Goal: Find specific page/section: Find specific page/section

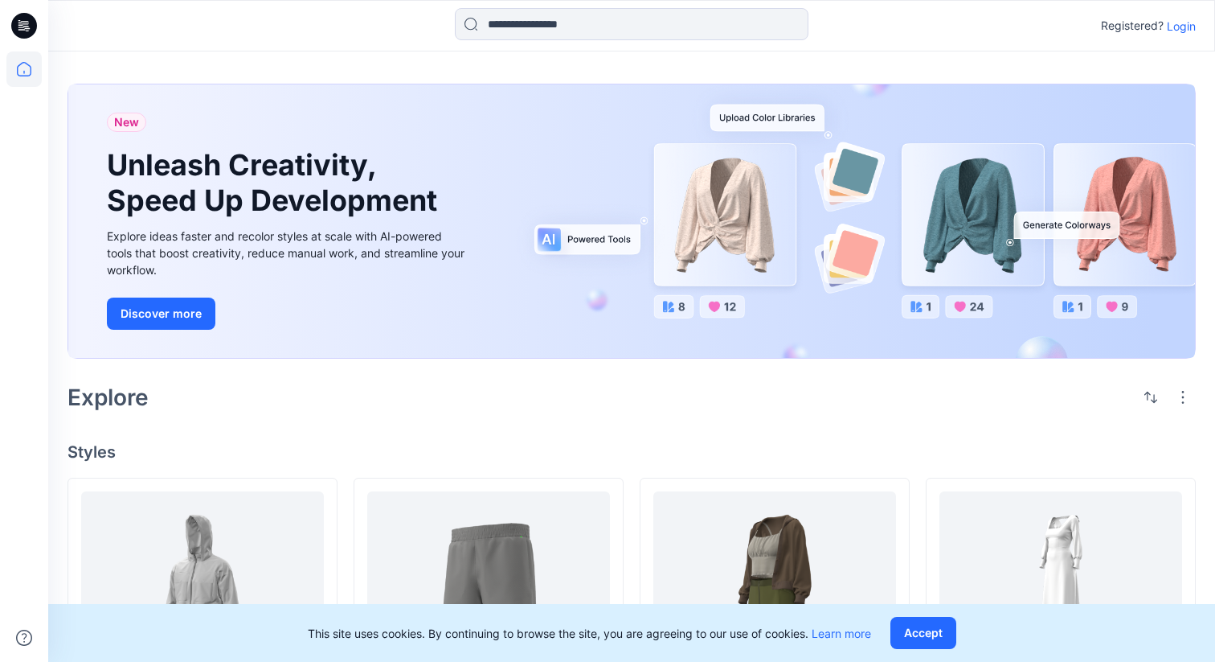
click at [1175, 23] on p "Login" at bounding box center [1181, 26] width 29 height 17
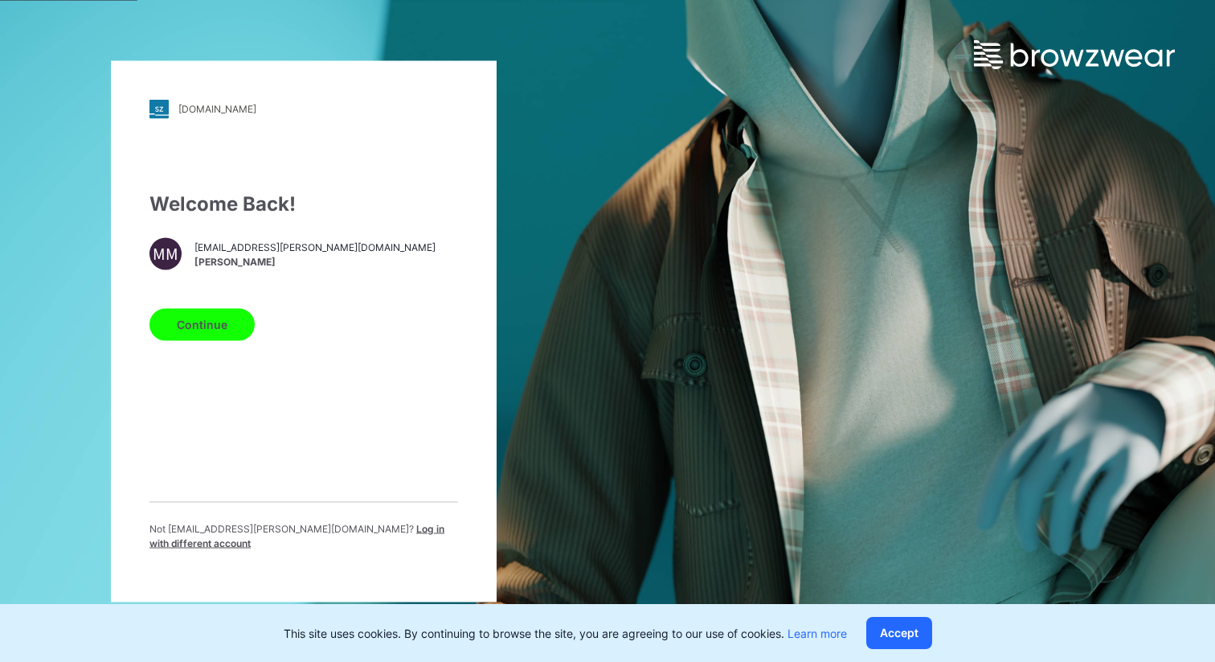
click at [236, 331] on button "Continue" at bounding box center [202, 324] width 105 height 32
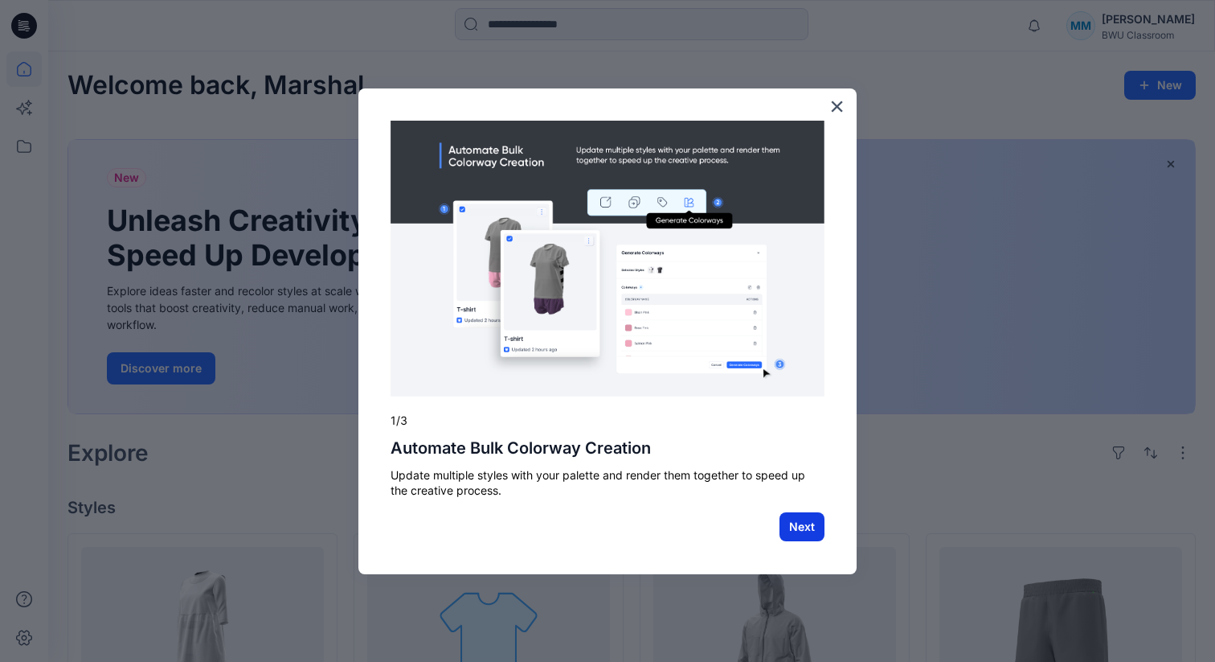
click at [801, 534] on button "Next" at bounding box center [802, 526] width 45 height 29
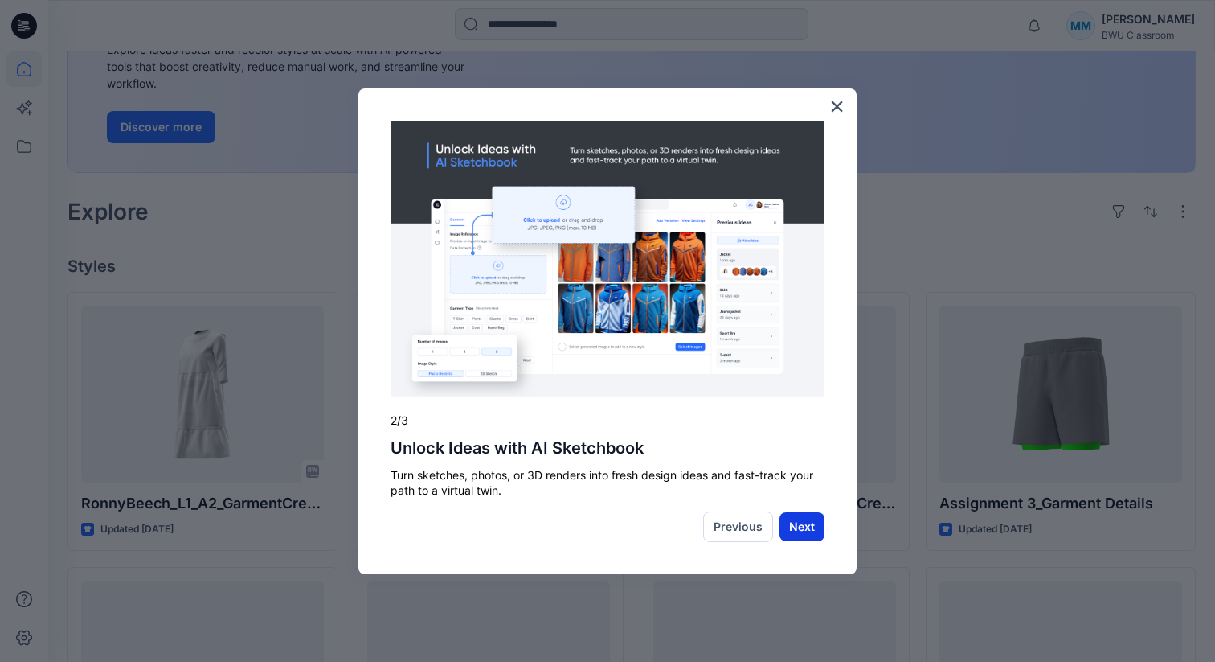
click at [806, 516] on button "Next" at bounding box center [802, 526] width 45 height 29
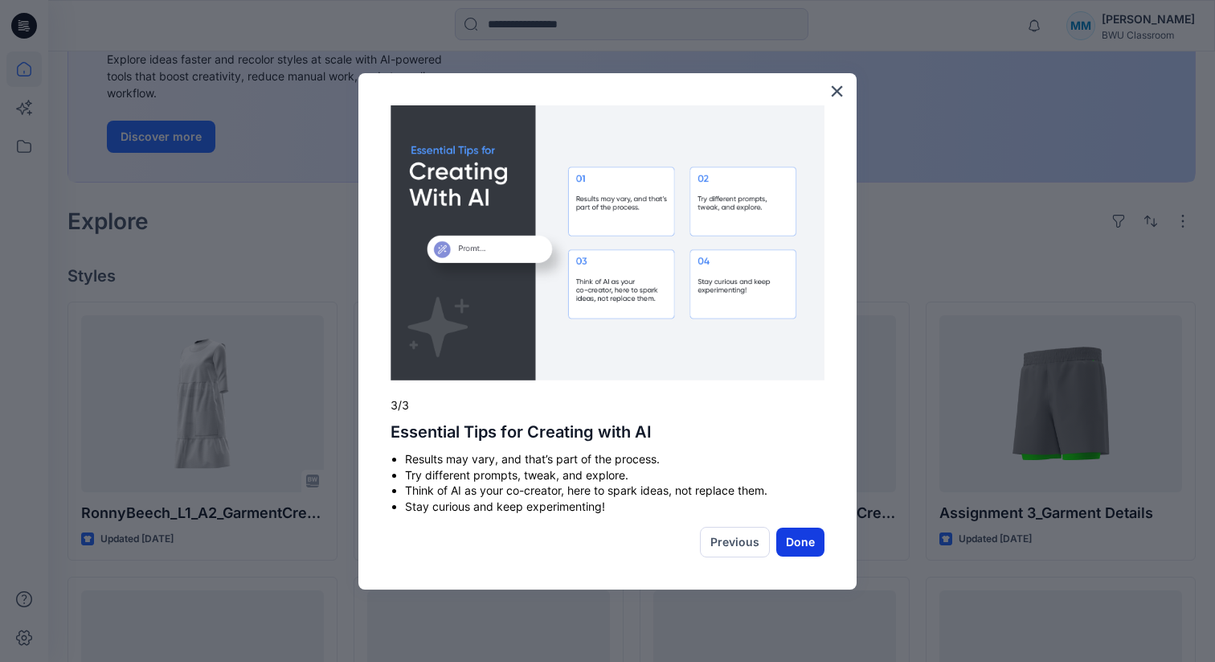
scroll to position [232, 0]
click at [806, 540] on button "Done" at bounding box center [800, 541] width 48 height 29
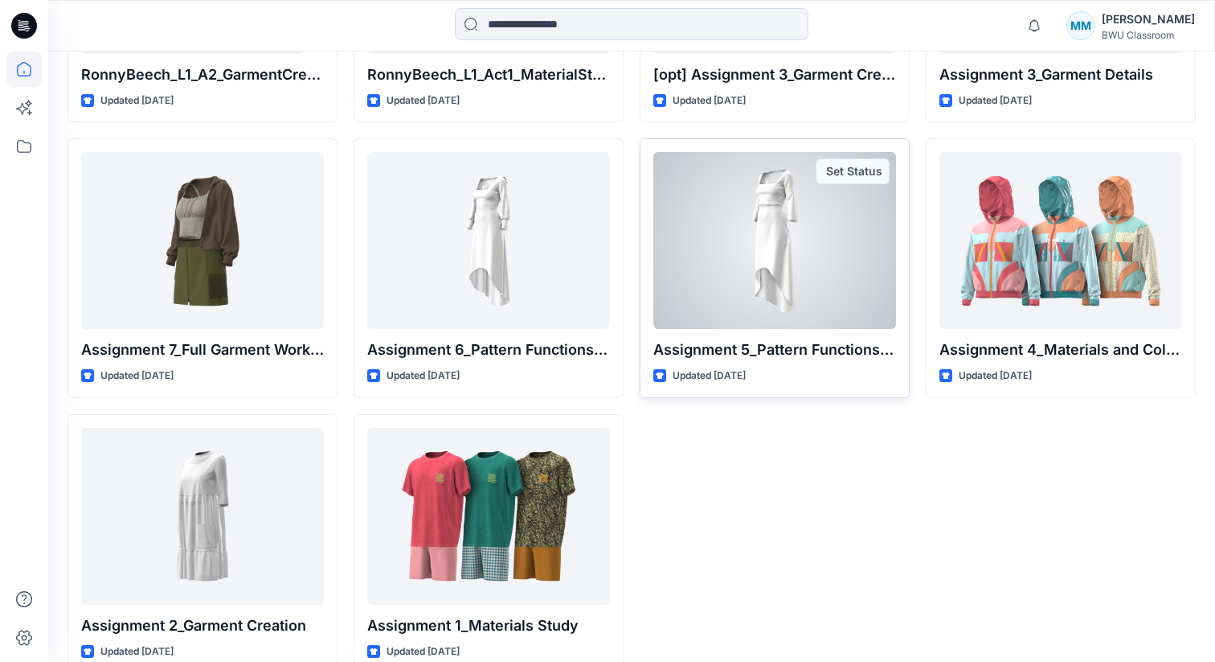
scroll to position [700, 0]
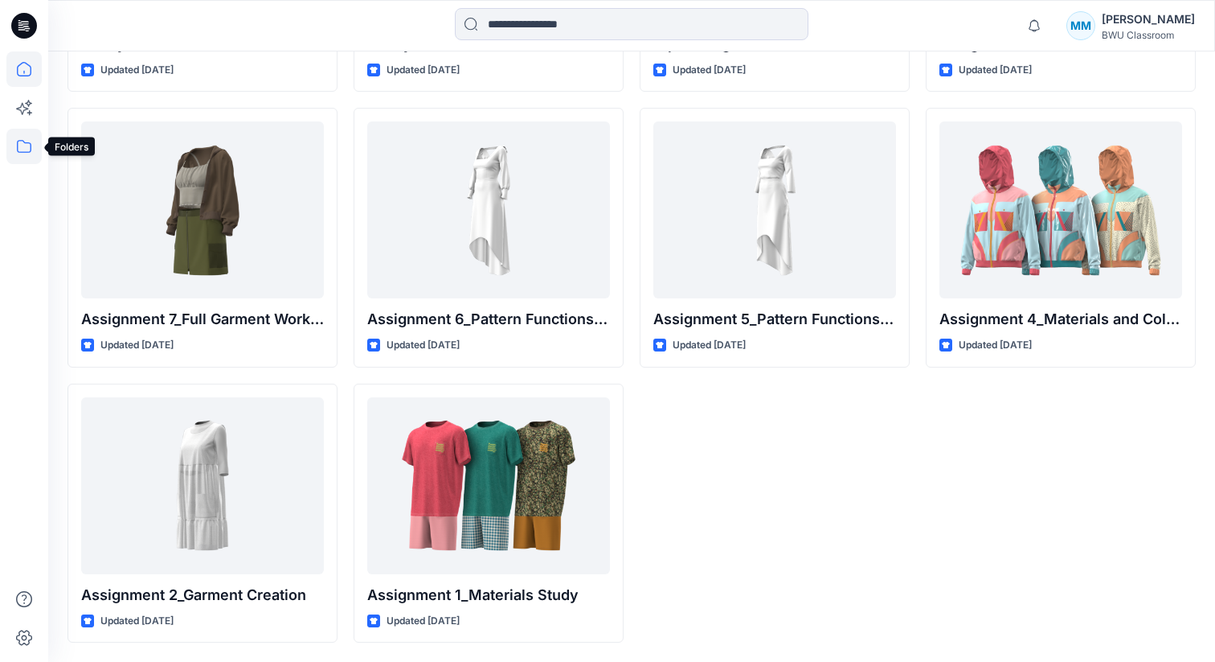
click at [7, 145] on icon at bounding box center [23, 146] width 35 height 35
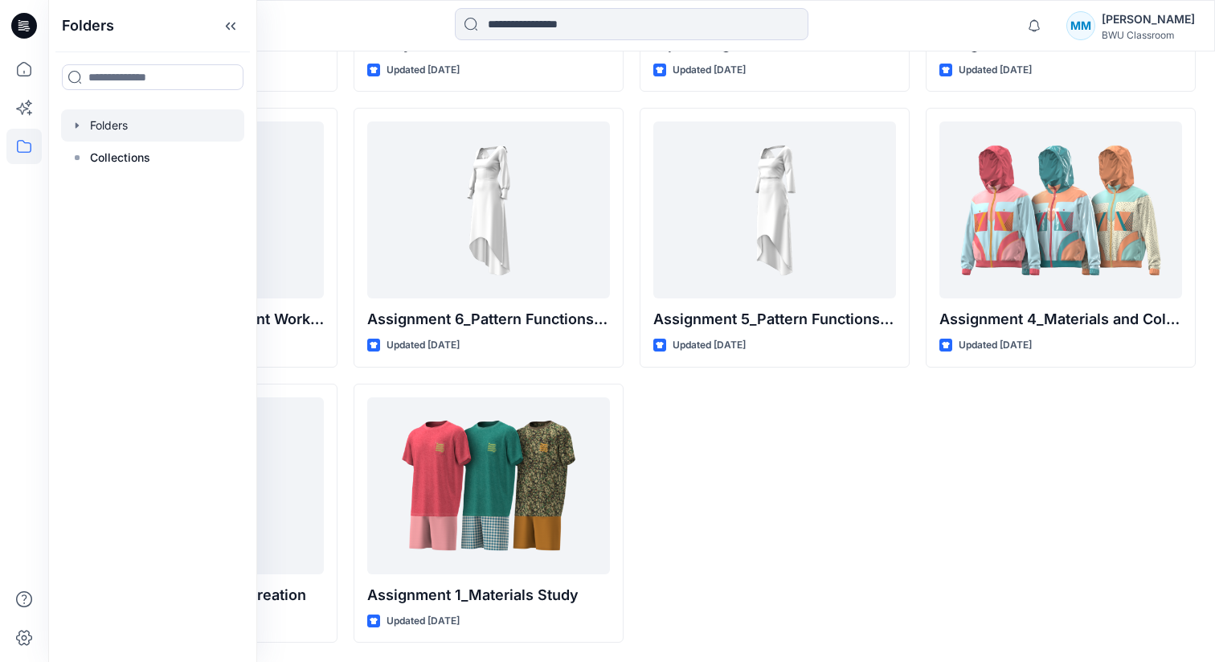
click at [109, 116] on div at bounding box center [152, 125] width 183 height 32
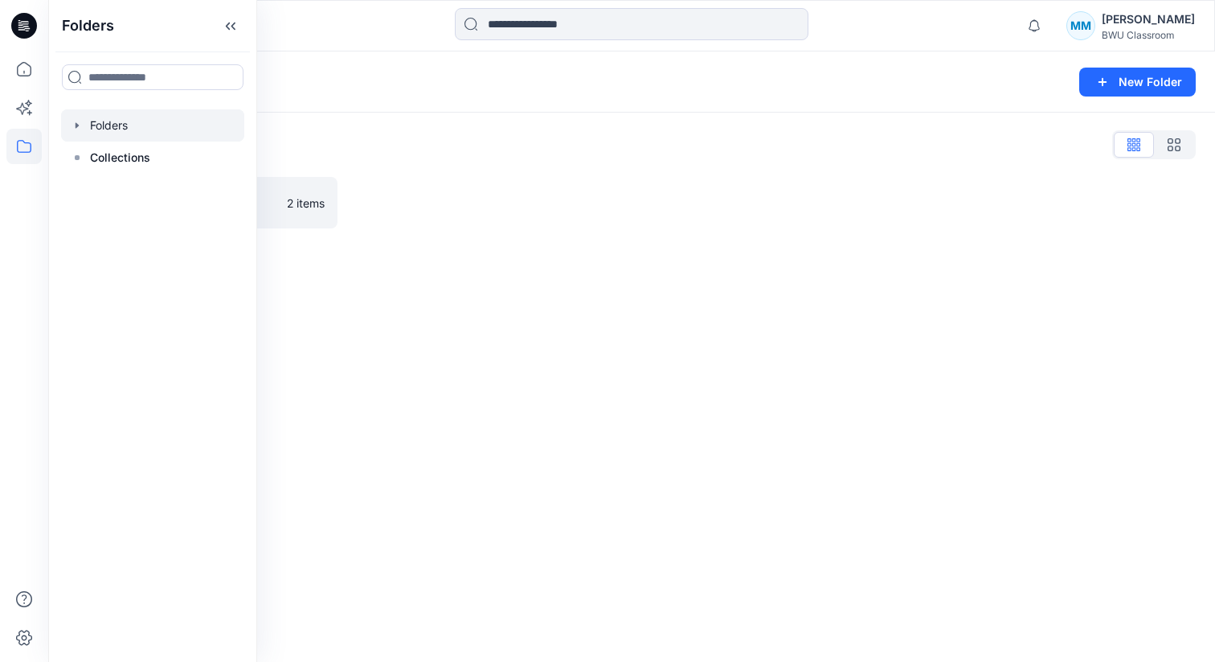
click at [81, 123] on icon "button" at bounding box center [77, 125] width 13 height 13
click at [112, 162] on p "ONB_WPS" at bounding box center [133, 157] width 55 height 19
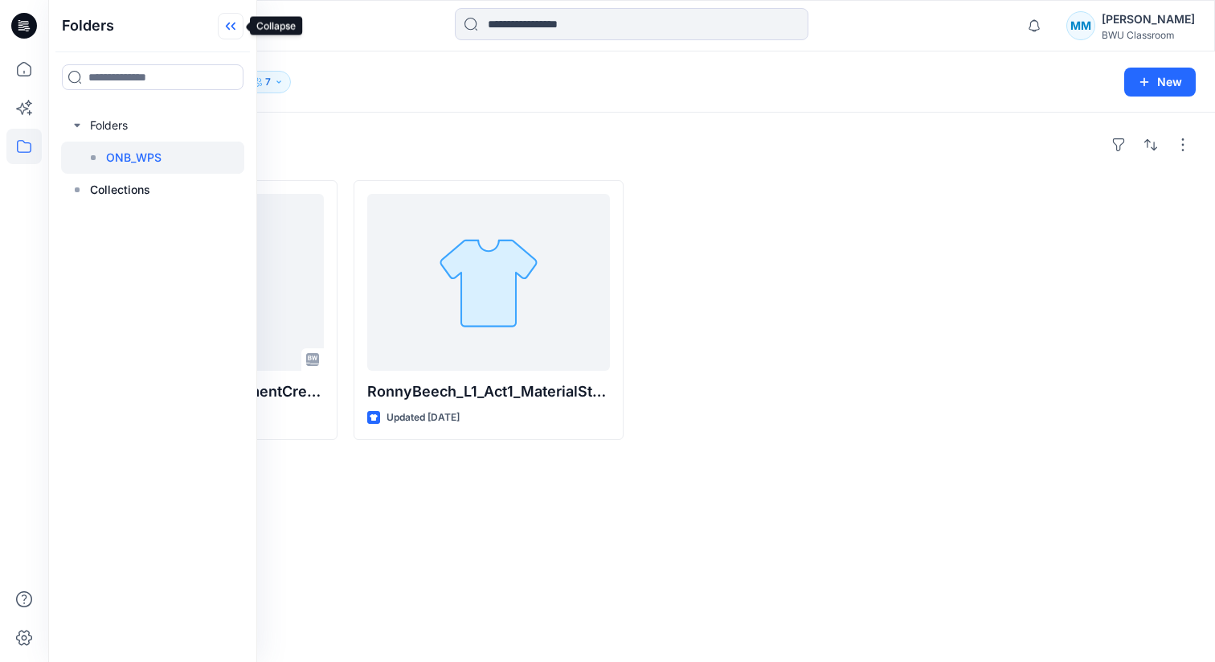
click at [236, 23] on icon at bounding box center [231, 26] width 26 height 27
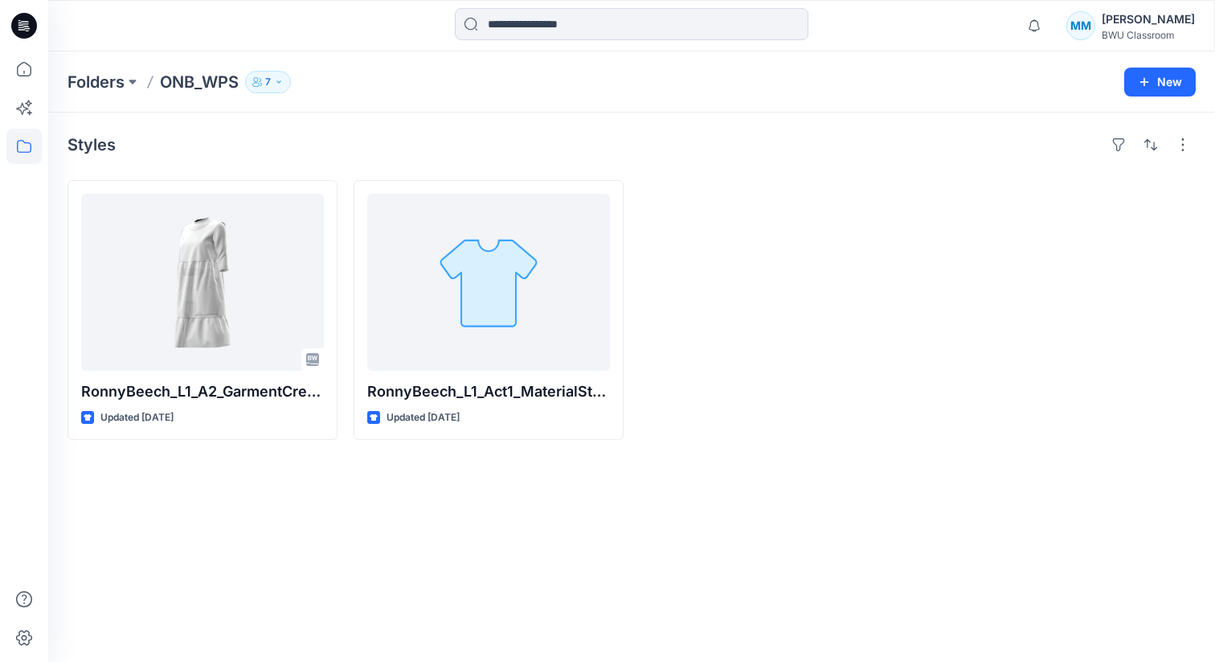
click at [268, 78] on p "7" at bounding box center [268, 82] width 6 height 18
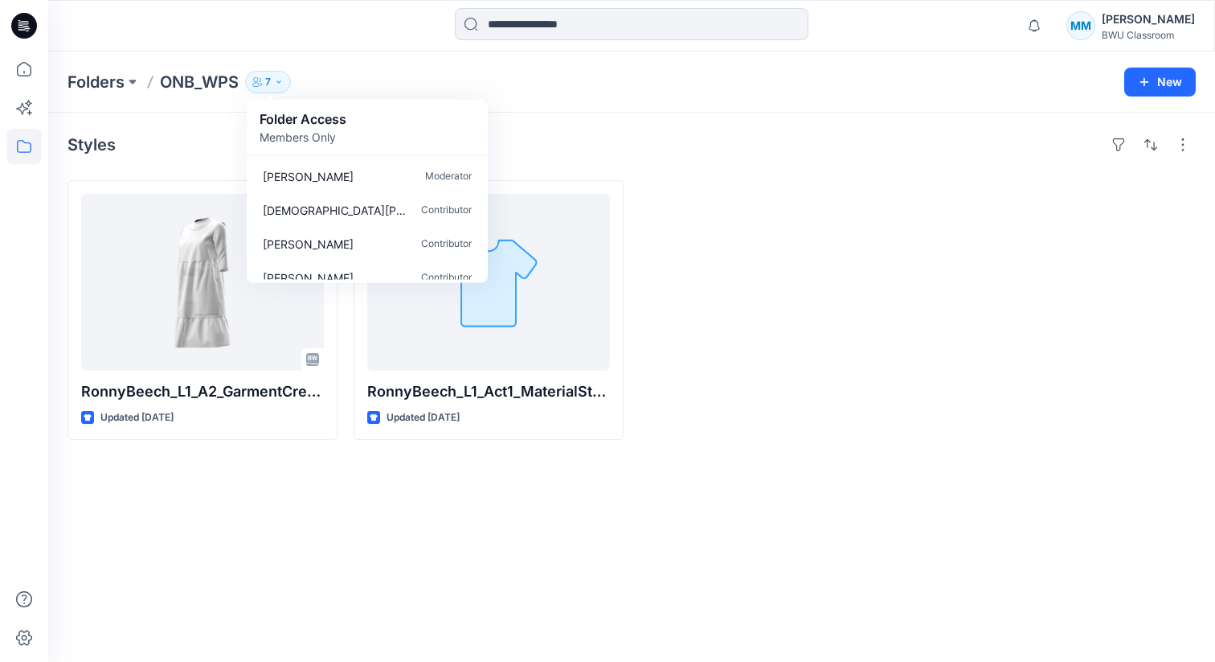
click at [278, 86] on button "7" at bounding box center [268, 82] width 46 height 23
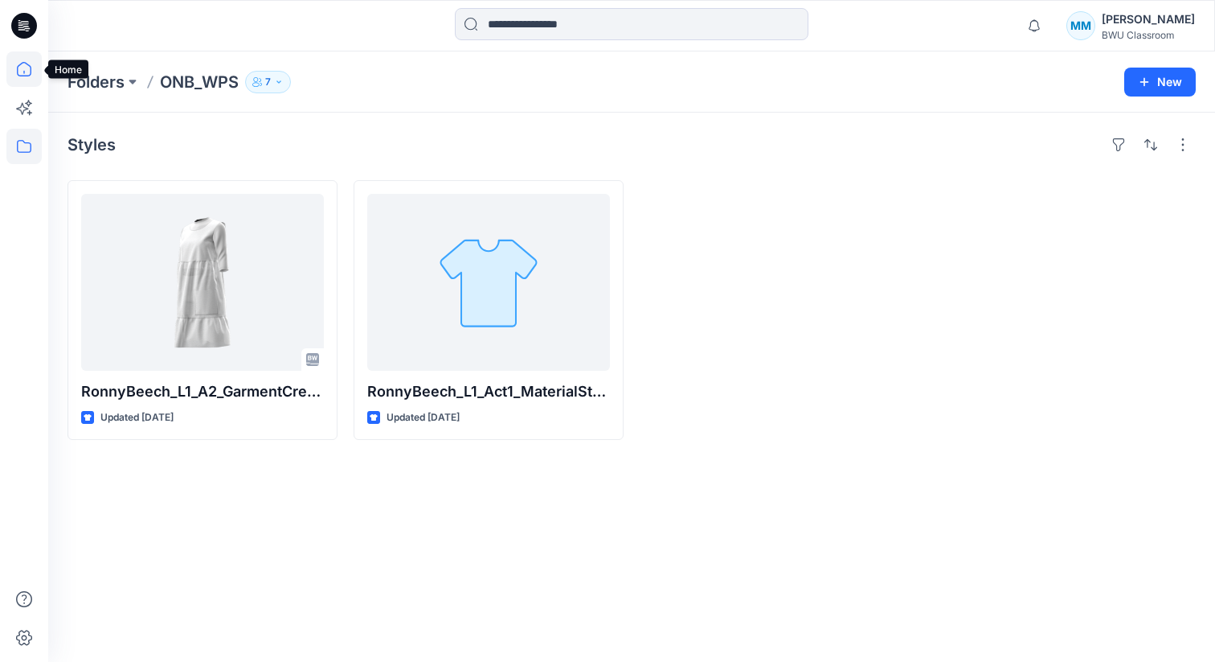
click at [25, 64] on icon at bounding box center [23, 68] width 35 height 35
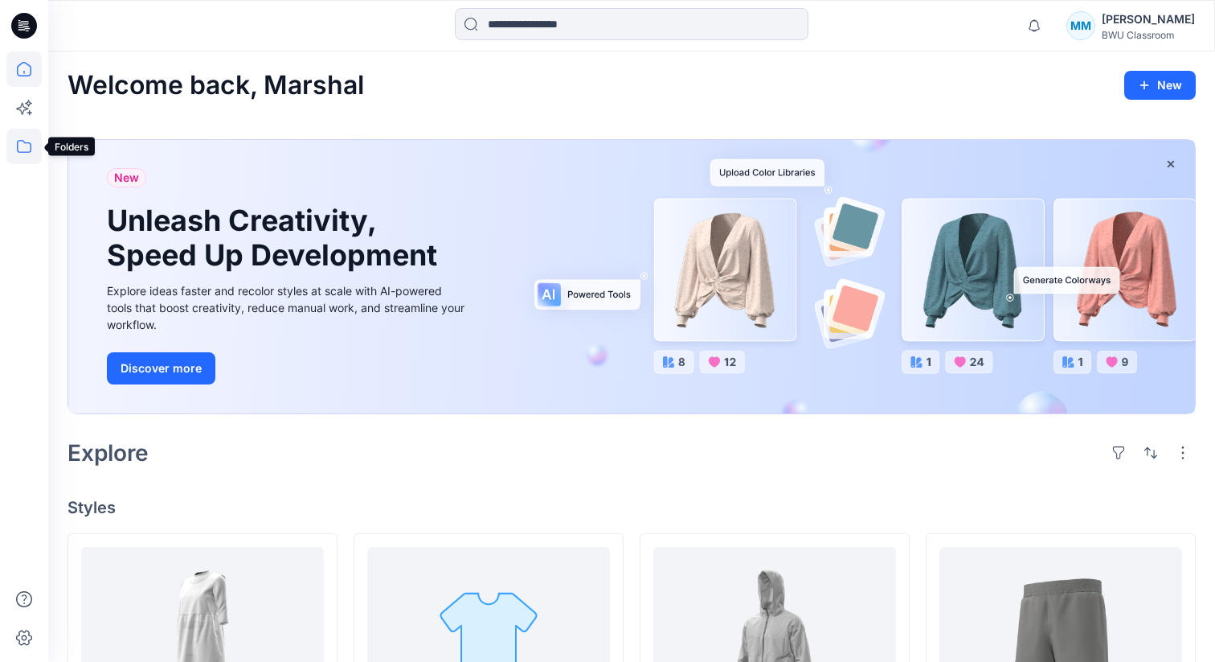
click at [27, 147] on icon at bounding box center [23, 146] width 35 height 35
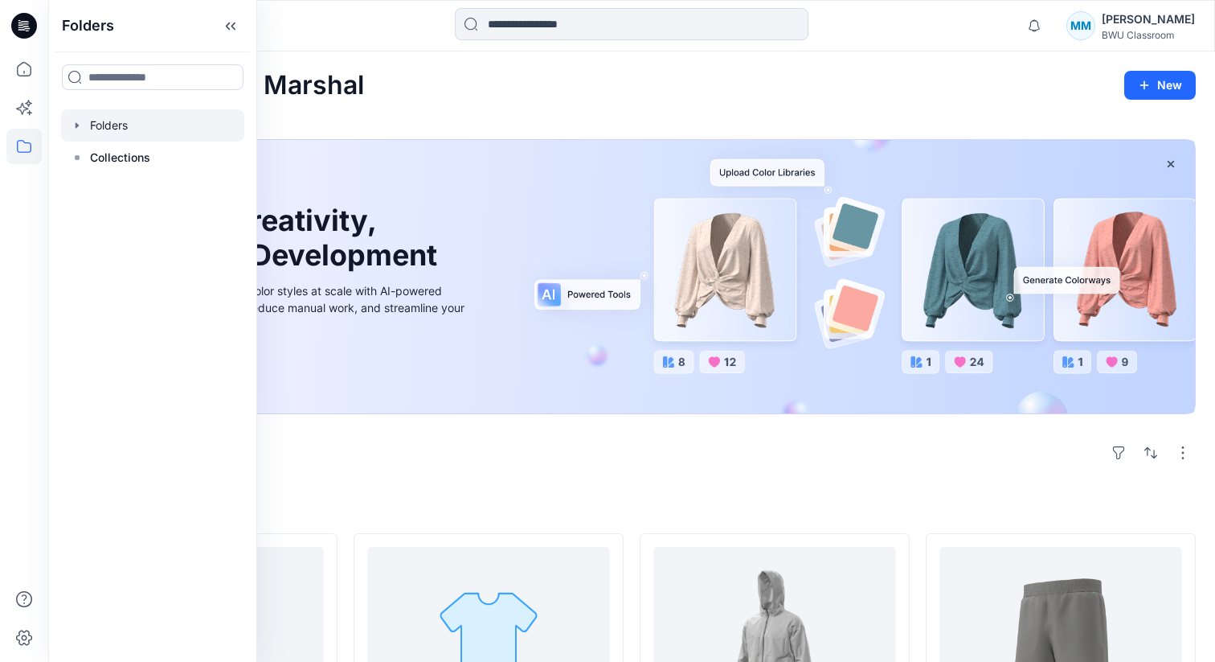
click at [100, 126] on div at bounding box center [152, 125] width 183 height 32
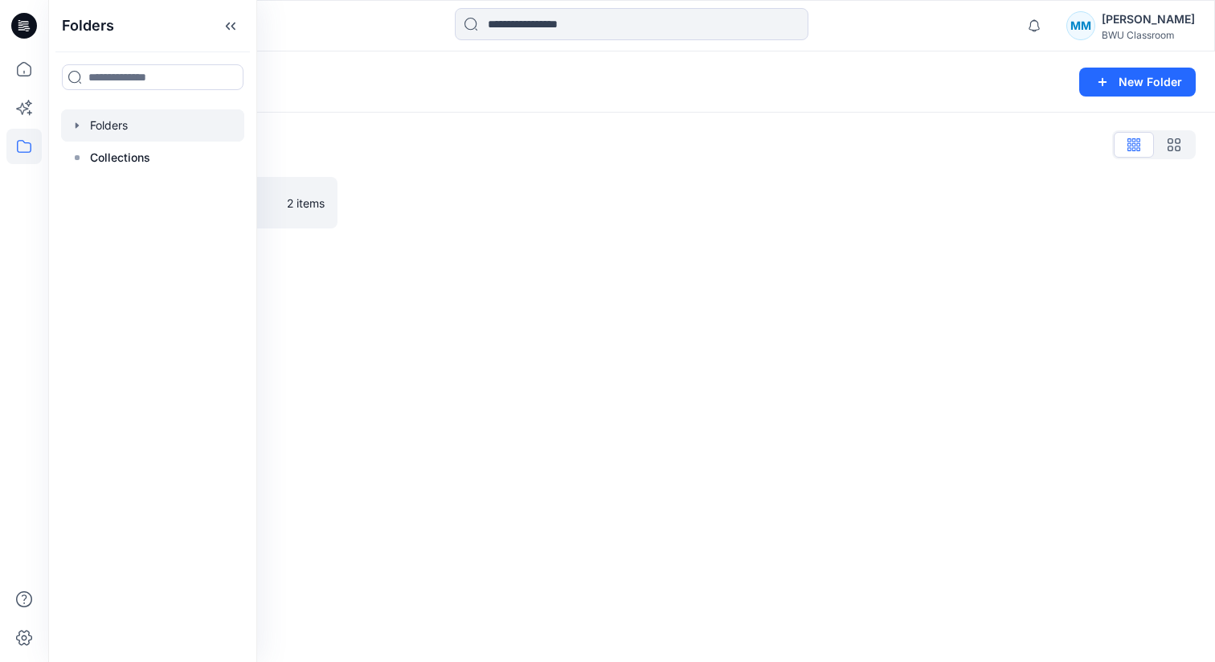
click at [76, 125] on icon "button" at bounding box center [77, 125] width 3 height 6
click at [110, 153] on p "ONB_WPS" at bounding box center [133, 157] width 55 height 19
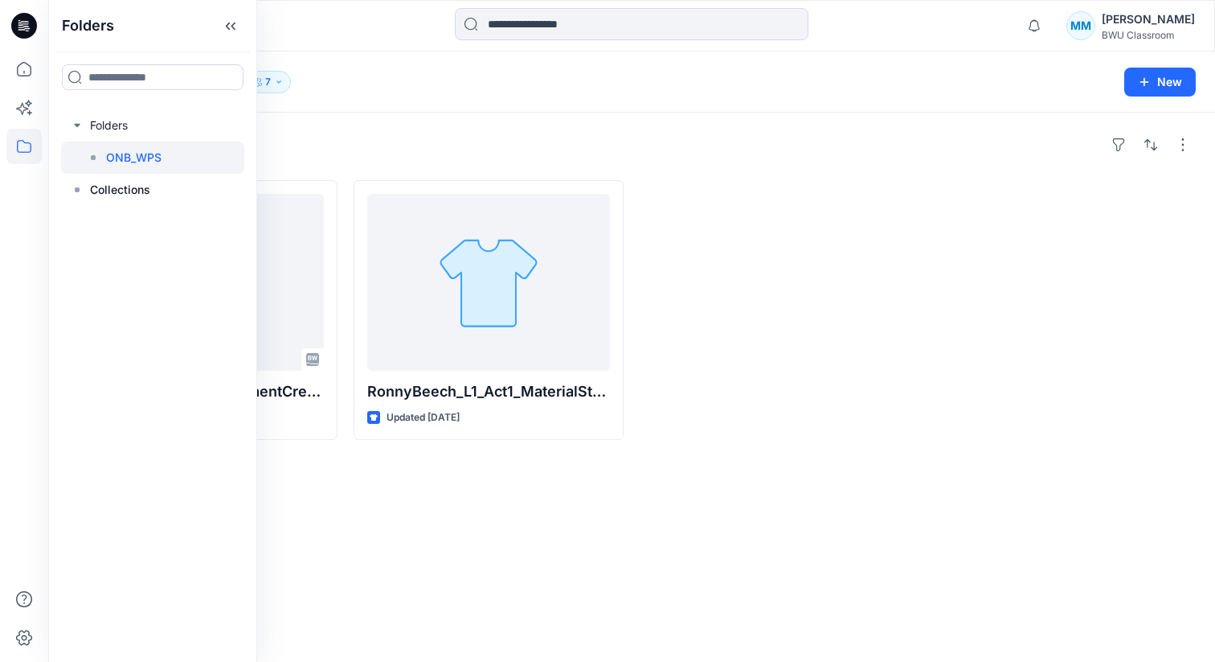
click at [1011, 180] on div at bounding box center [1061, 310] width 270 height 260
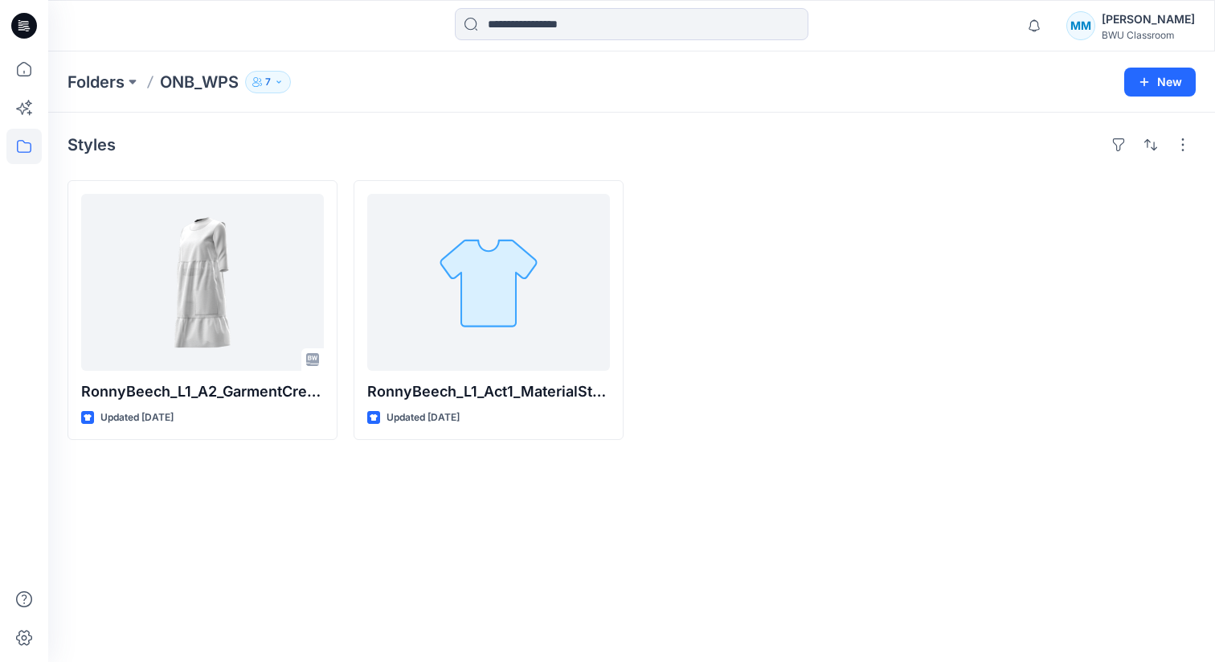
click at [22, 26] on icon at bounding box center [24, 26] width 26 height 26
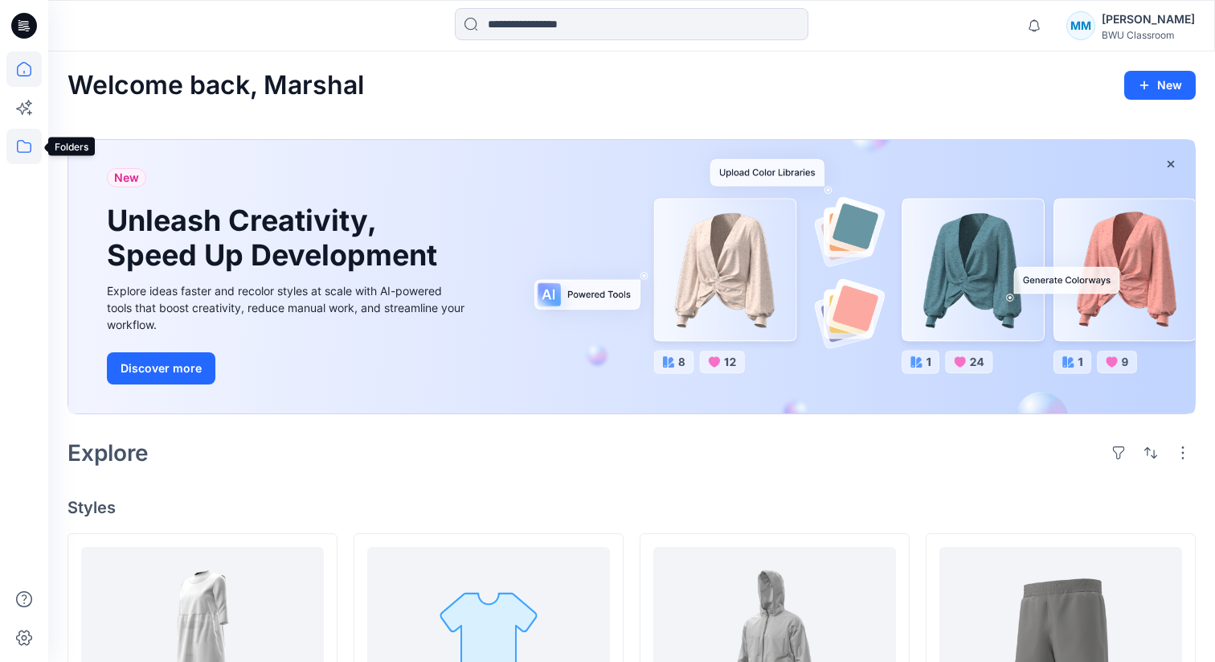
click at [32, 145] on icon at bounding box center [23, 146] width 35 height 35
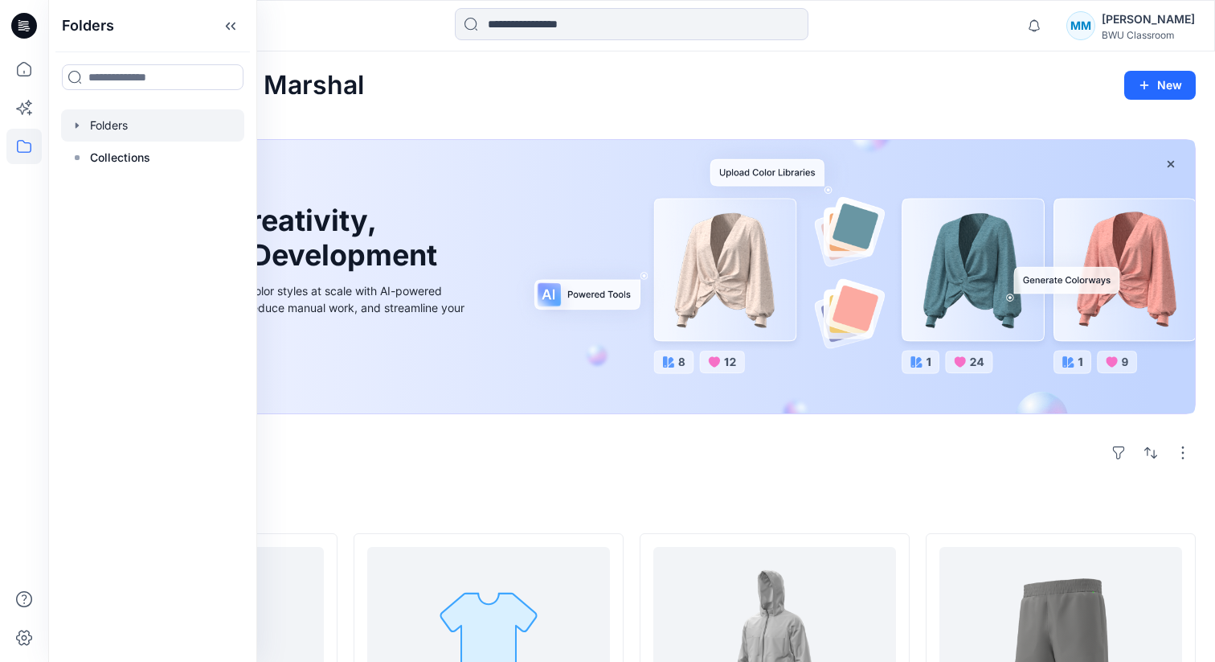
click at [138, 133] on div at bounding box center [152, 125] width 183 height 32
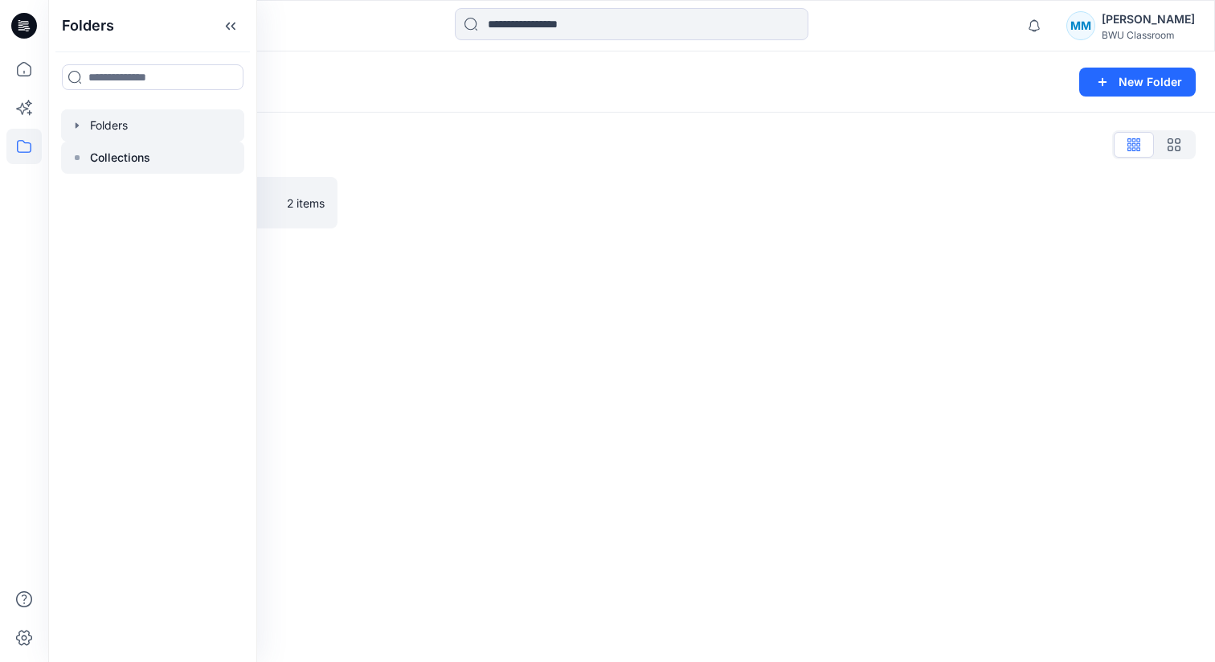
click at [134, 158] on p "Collections" at bounding box center [120, 157] width 60 height 19
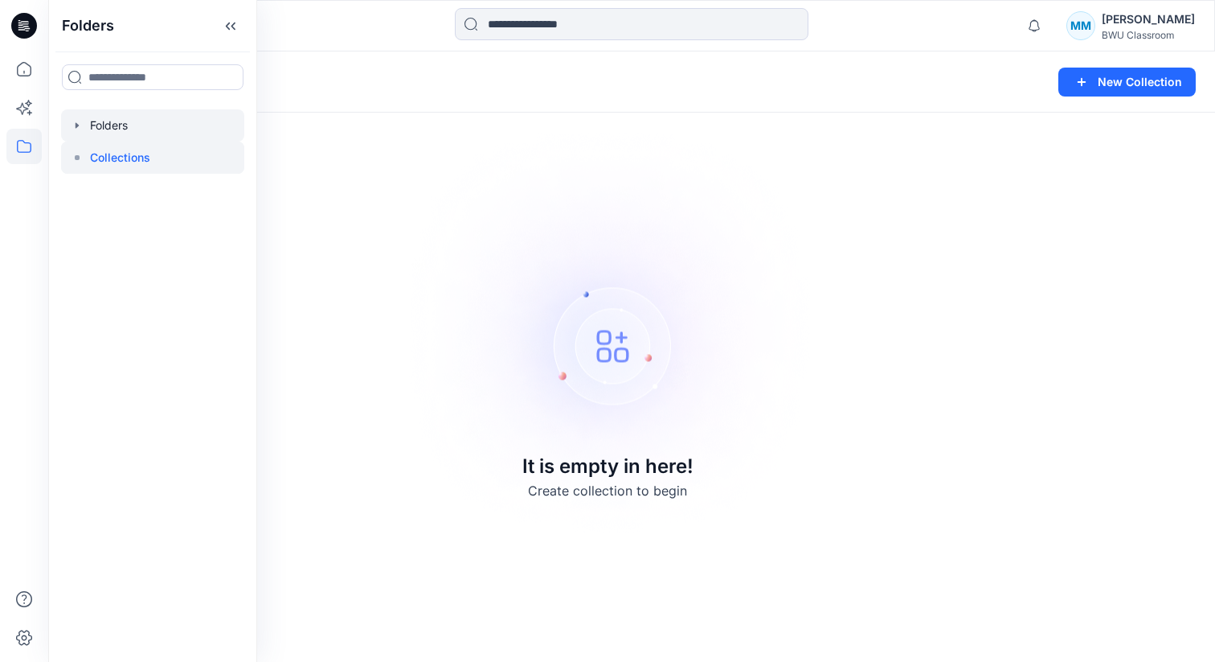
click at [133, 132] on div at bounding box center [152, 125] width 183 height 32
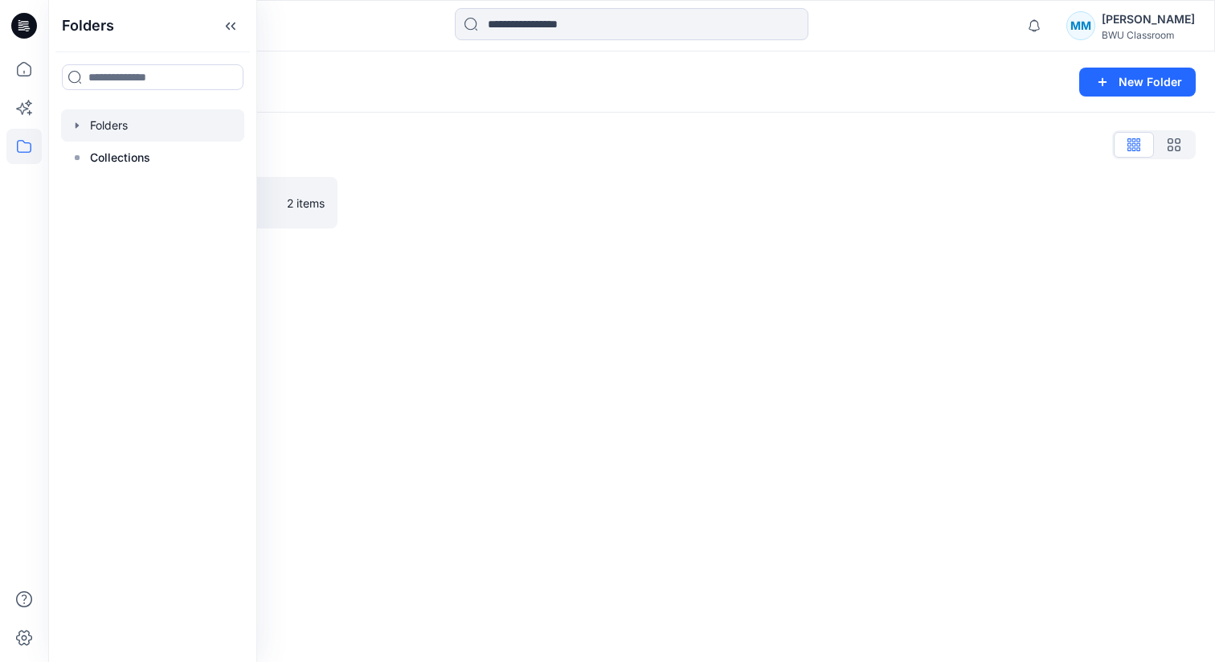
click at [276, 144] on div "Folders List" at bounding box center [632, 145] width 1129 height 26
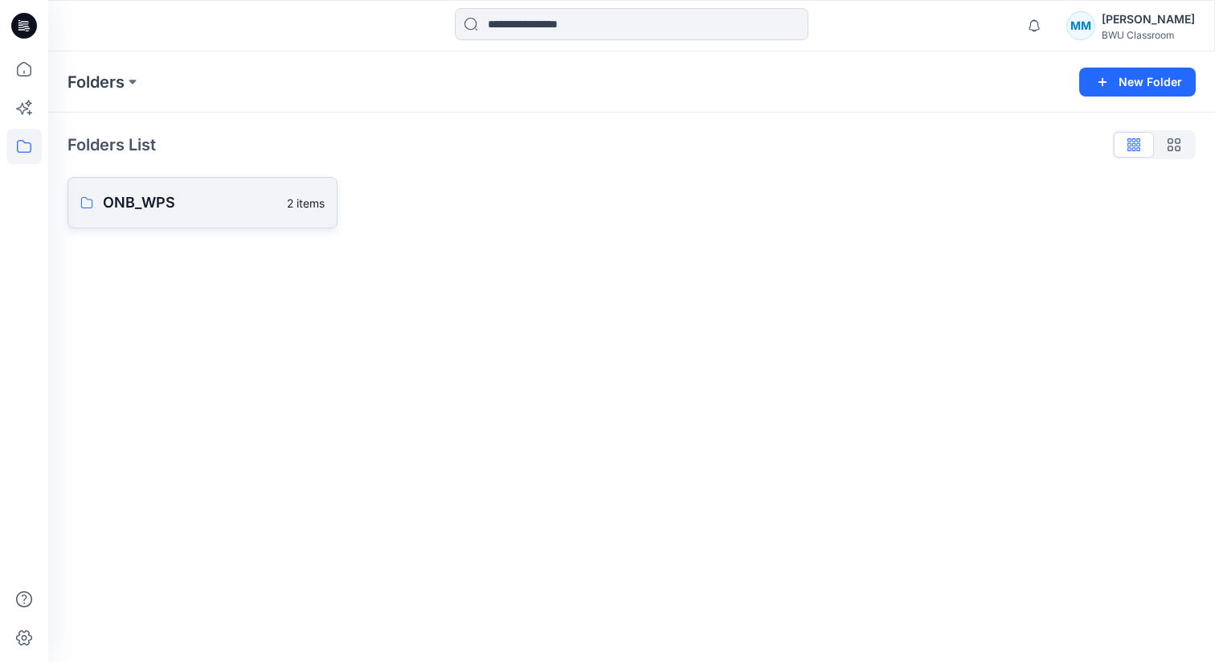
click at [289, 196] on p "2 items" at bounding box center [306, 203] width 38 height 17
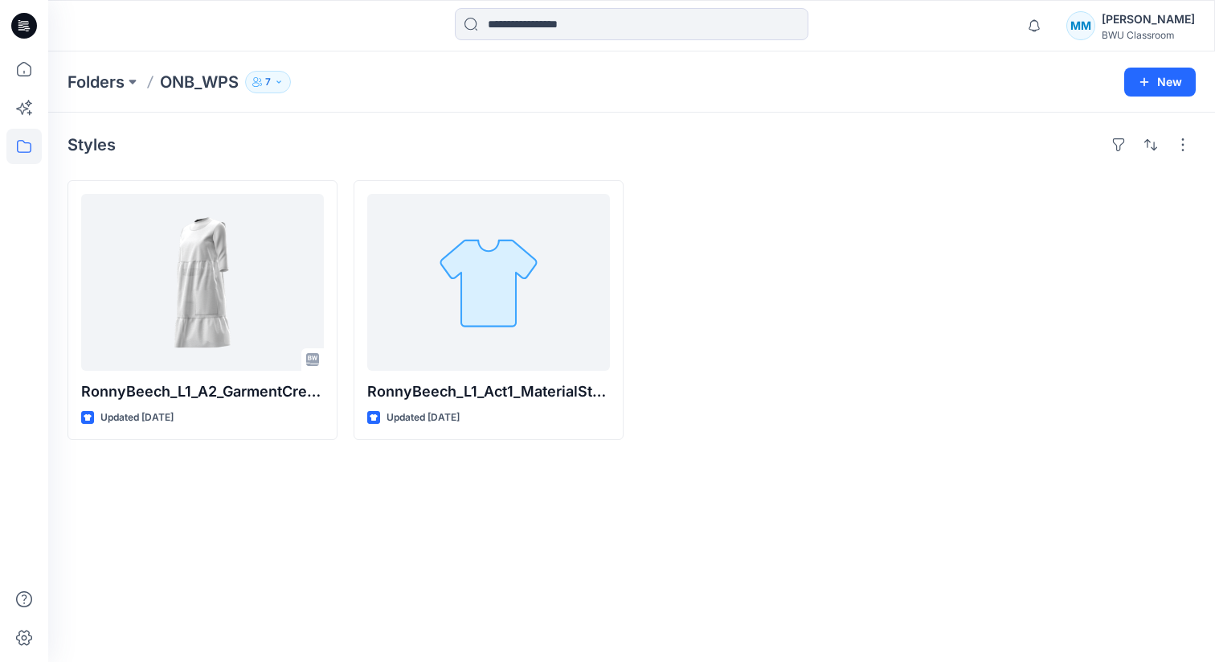
click at [37, 21] on div at bounding box center [23, 25] width 51 height 51
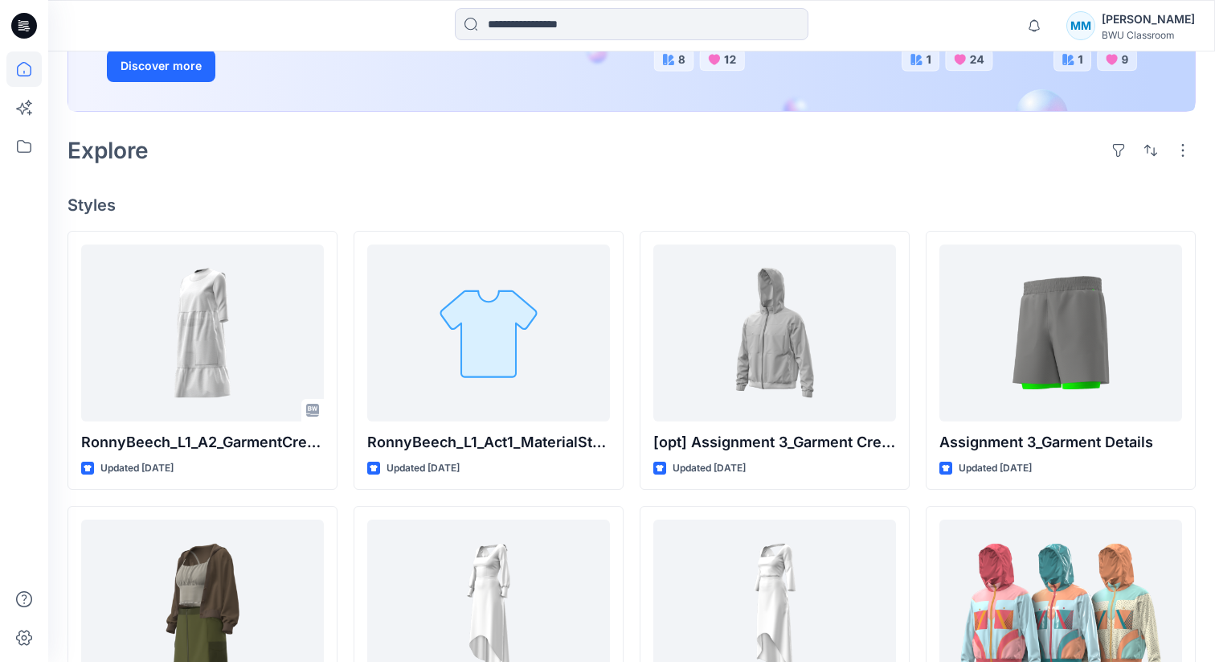
scroll to position [303, 0]
